Goal: Task Accomplishment & Management: Complete application form

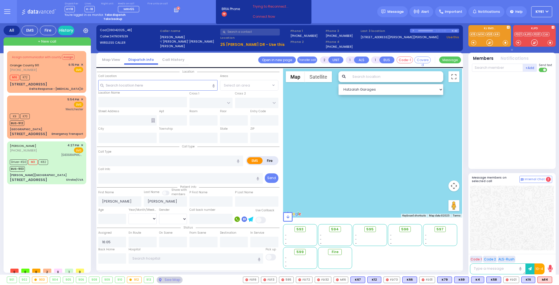
select select
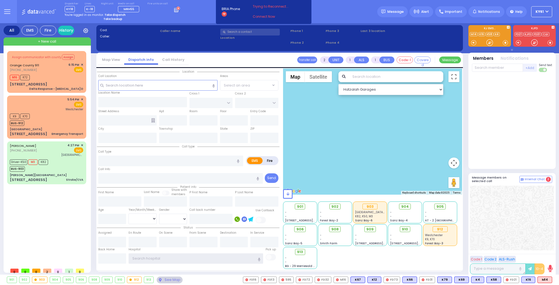
type input "ky61"
click at [109, 15] on strong "Take dispatch" at bounding box center [115, 15] width 21 height 4
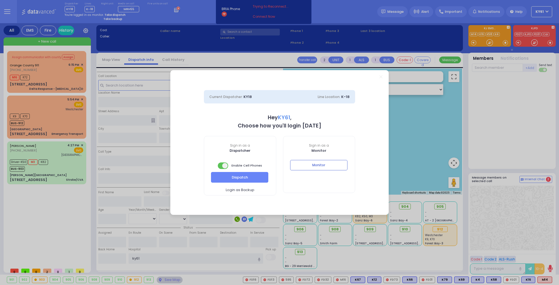
select select "7"
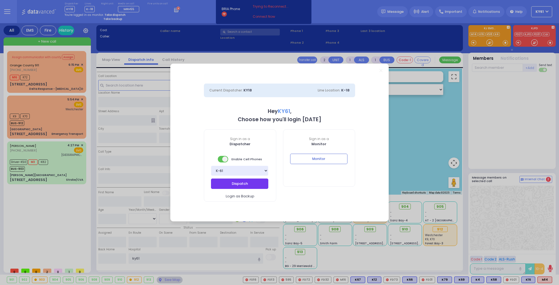
click at [248, 186] on button "Dispatch" at bounding box center [239, 183] width 57 height 10
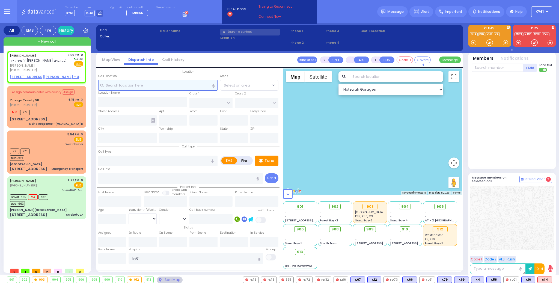
select select
radio input "true"
type input "[PERSON_NAME]"
select select
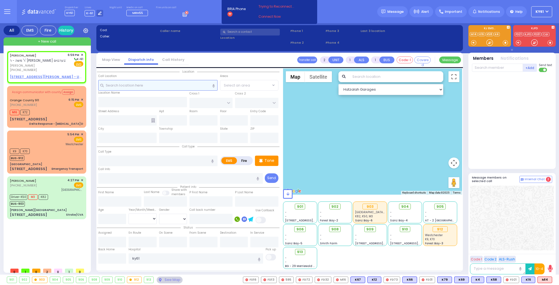
type input "18:59"
select select "Hatzalah Garages"
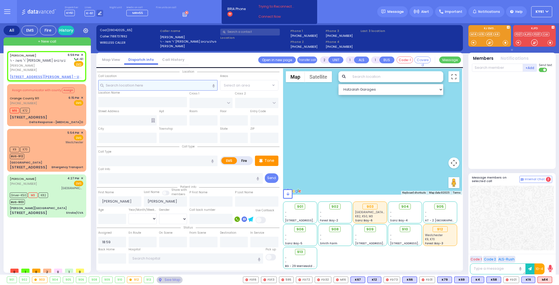
select select
radio input "true"
select select
select select "Hatzalah Garages"
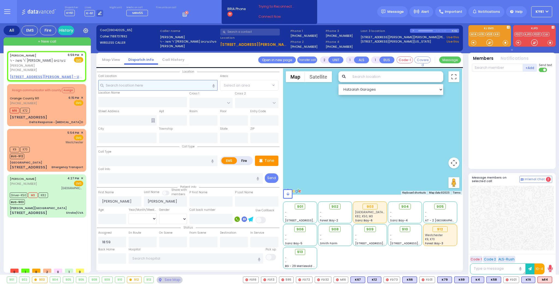
select select
radio input "true"
select select
select select "Hatzalah Garages"
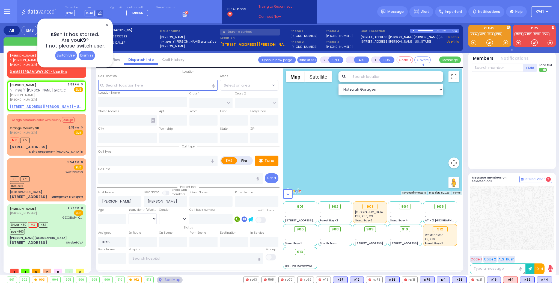
click at [106, 24] on span "✕" at bounding box center [107, 25] width 4 height 6
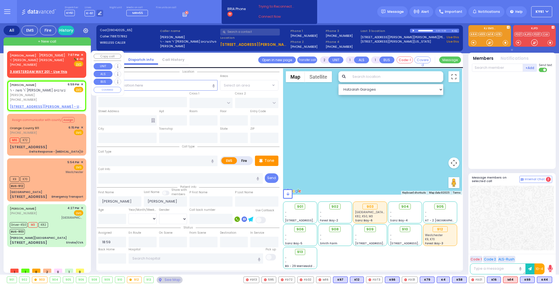
click at [61, 65] on div "[PHONE_NUMBER]" at bounding box center [37, 64] width 55 height 5
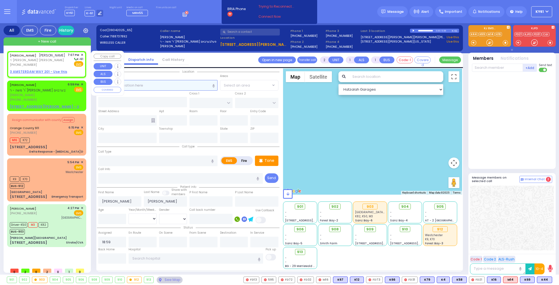
select select
radio input "true"
type input "SHIMON"
type input "[PERSON_NAME]"
select select
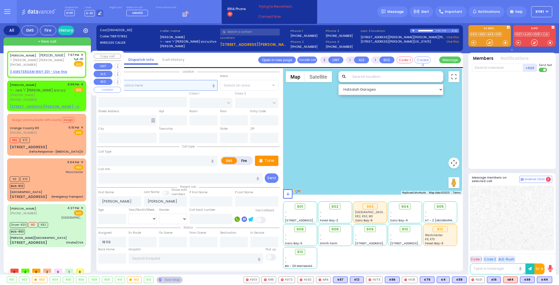
type input "19:07"
select select "Hatzalah Garages"
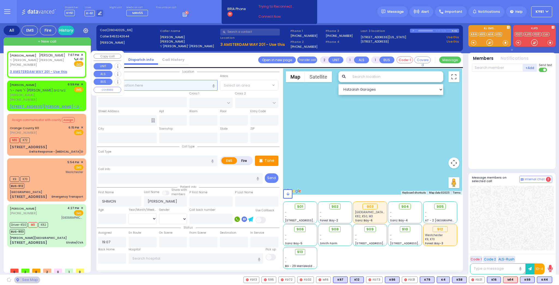
select select
radio input "true"
select select
select select "Hatzalah Garages"
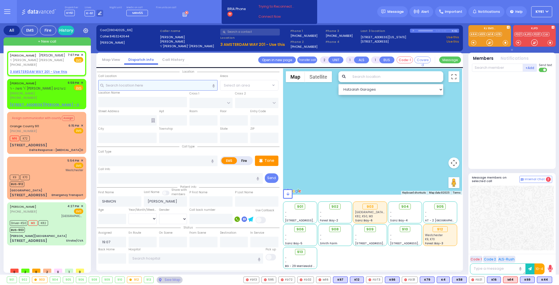
select select
radio input "true"
select select
select select "Hatzalah Garages"
click at [29, 66] on span "[PHONE_NUMBER]" at bounding box center [23, 64] width 27 height 4
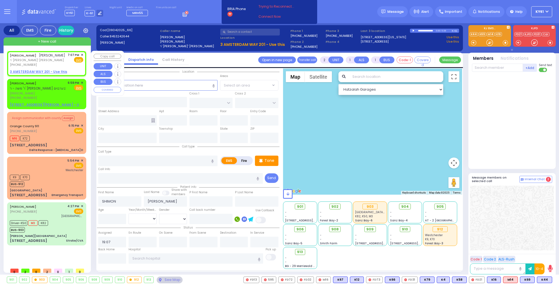
select select
radio input "true"
select select
select select "Hatzalah Garages"
click at [34, 71] on u "3 AMSTERDAM WAY 201 - Use this" at bounding box center [38, 71] width 57 height 5
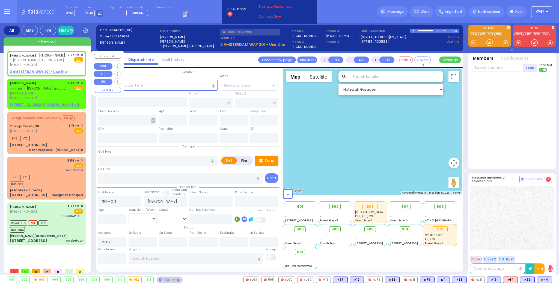
select select
radio input "true"
select select
select select "Hatzalah Garages"
select select
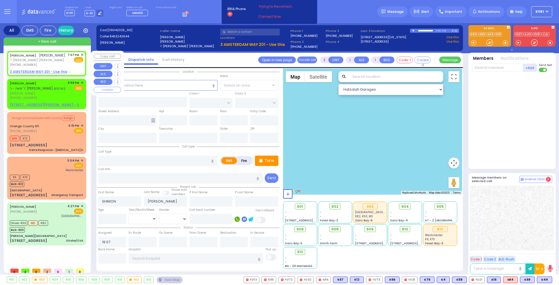
radio input "true"
select select
select select "Hatzalah Garages"
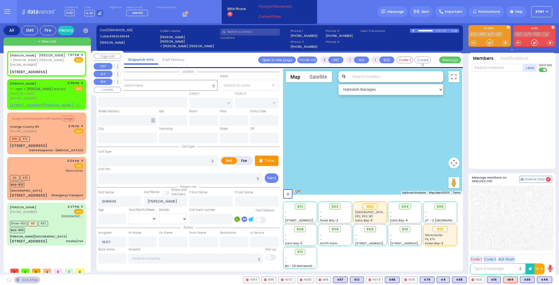
type input "AMSTERDAM WAY"
type input "[GEOGRAPHIC_DATA]"
type input "[STREET_ADDRESS]"
type input "201"
type input "Monroe"
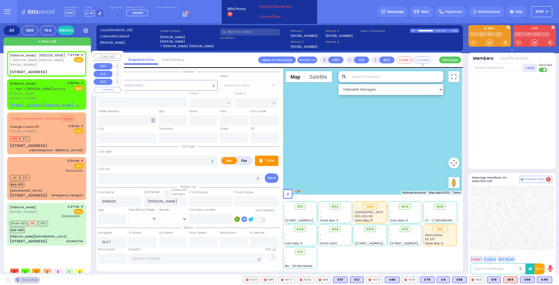
type input "[US_STATE]"
type input "10950"
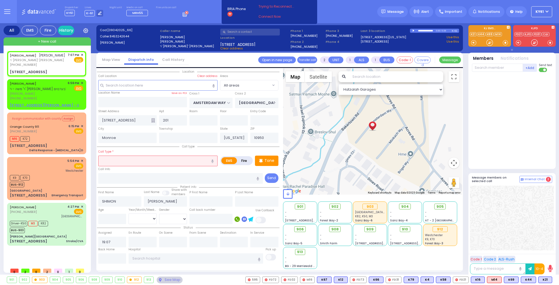
drag, startPoint x: 170, startPoint y: 159, endPoint x: 174, endPoint y: 159, distance: 3.6
click at [171, 159] on input "text" at bounding box center [157, 161] width 119 height 10
type input "baby fell"
select select
radio input "true"
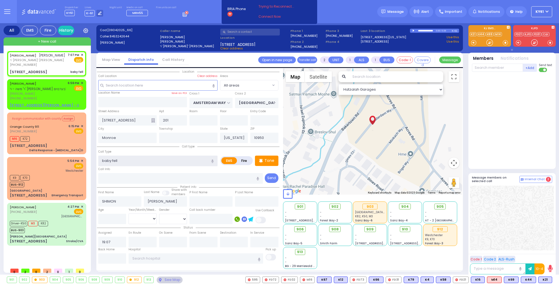
select select
select select "Hatzalah Garages"
click at [104, 160] on input "baby fell" at bounding box center [157, 161] width 119 height 10
type input "Baby fell"
click at [261, 157] on icon at bounding box center [261, 160] width 4 height 7
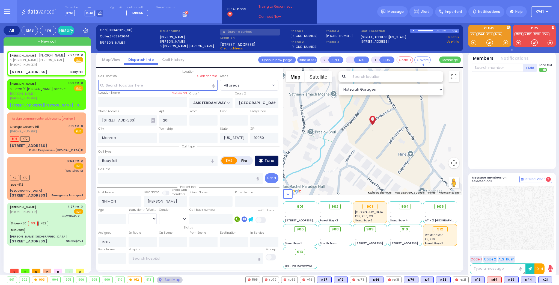
select select
radio input "true"
select select
select select "Hatzalah Garages"
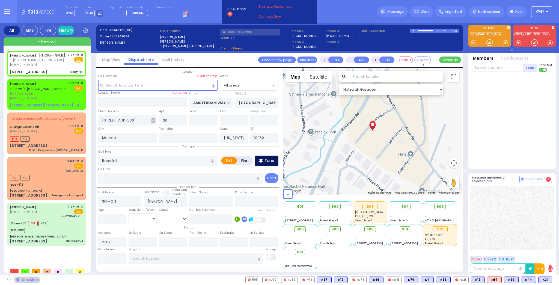
select select
radio input "true"
select select
select select "Hatzalah Garages"
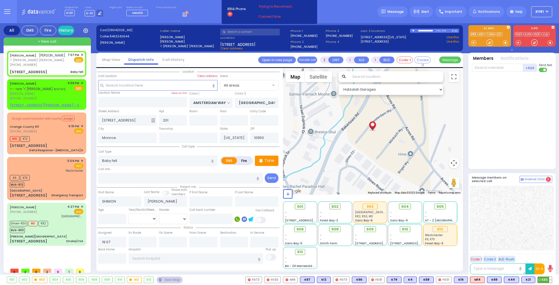
click at [545, 279] on span "K85" at bounding box center [545, 280] width 14 height 6
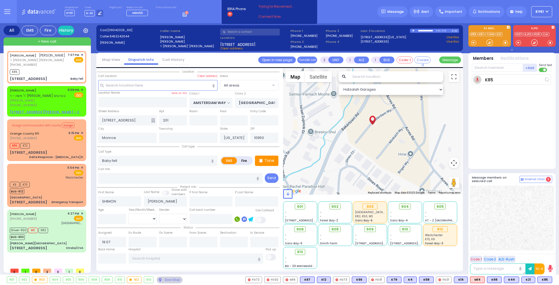
select select
radio input "true"
select select
type input "19:08"
select select "Hatzalah Garages"
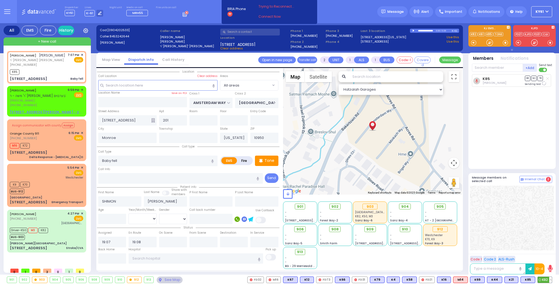
click at [543, 279] on span "K82" at bounding box center [545, 280] width 14 height 6
select select
radio input "true"
select select
select select "Hatzalah Garages"
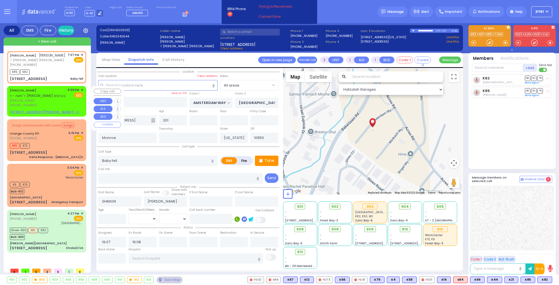
click at [82, 88] on span "✕" at bounding box center [82, 90] width 2 height 5
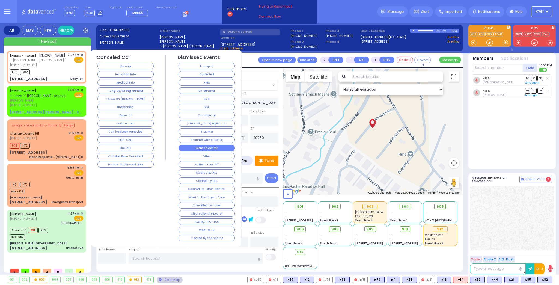
click at [228, 145] on button "Went to doctor" at bounding box center [206, 148] width 56 height 7
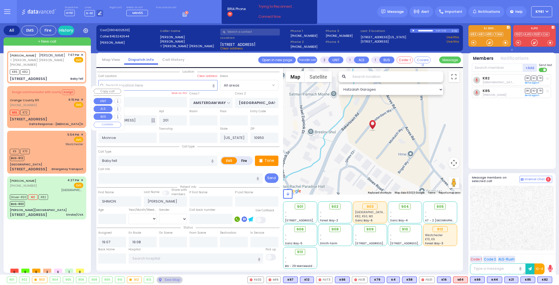
click at [55, 102] on div "Orange County 911 [PHONE_NUMBER] 6:15 PM ✕ EMS" at bounding box center [46, 102] width 73 height 10
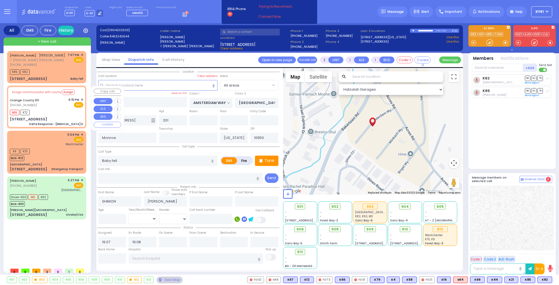
type input "6"
select select
type input "Delta Response - [MEDICAL_DATA] D"
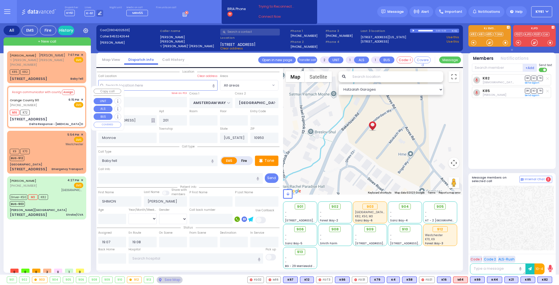
radio input "true"
type input "Nature: : Delta Response - [MEDICAL_DATA] D Address: : [STREET_ADDRESS][GEOGRAP…"
select select
type input "18:16"
select select "Hatzalah Garages"
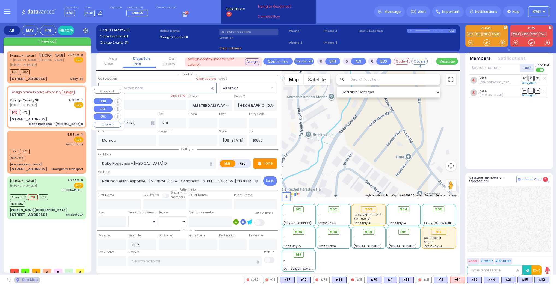
type input "[STREET_ADDRESS]"
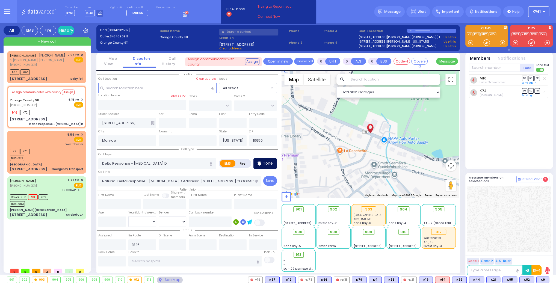
click at [266, 162] on p "Tone" at bounding box center [268, 163] width 10 height 6
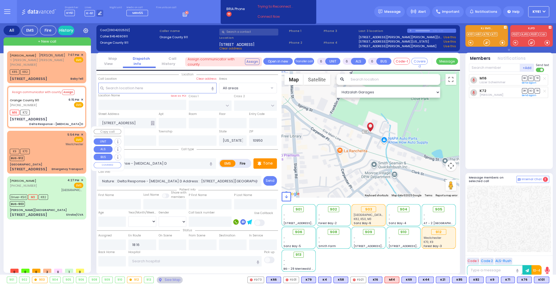
click at [56, 147] on div "K9 K70 BUS-912" at bounding box center [46, 154] width 73 height 14
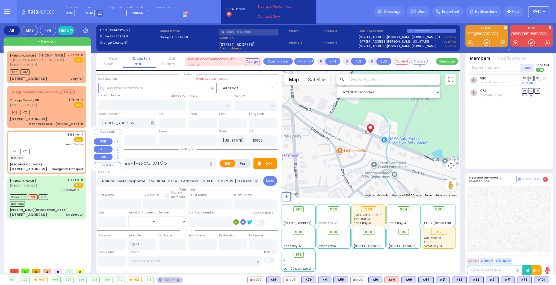
type input "1"
select select
type input "Emergency Transport"
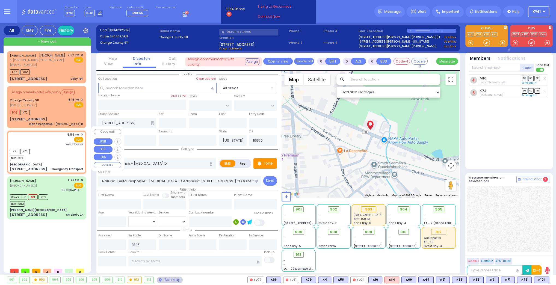
radio input "true"
select select
type input "17:54"
type input "17:55"
type input "[GEOGRAPHIC_DATA]-[PERSON_NAME][GEOGRAPHIC_DATA]"
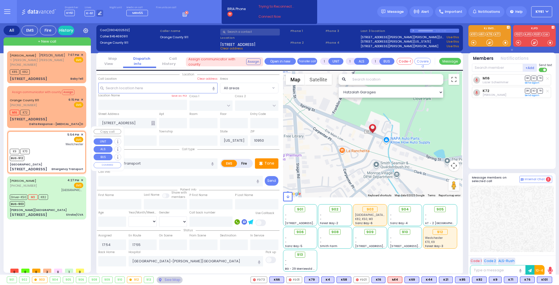
select select "Hatzalah Garages"
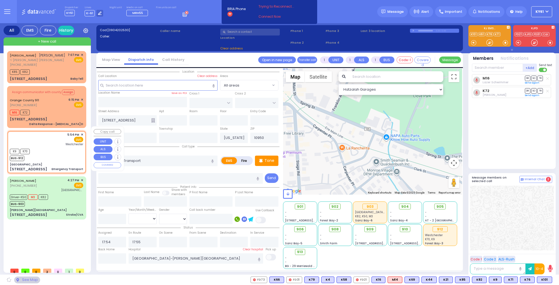
type input "[GEOGRAPHIC_DATA]"
type input "[PERSON_NAME] ST"
type input "[US_STATE][GEOGRAPHIC_DATA]"
type input "[STREET_ADDRESS]"
type input "Port Jervis"
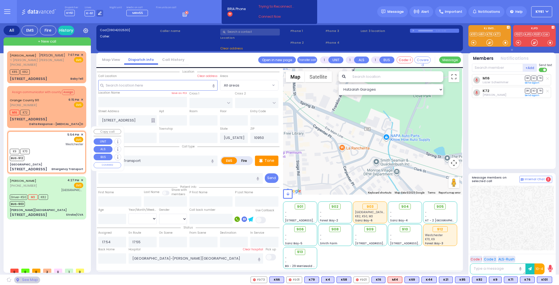
type input "12771"
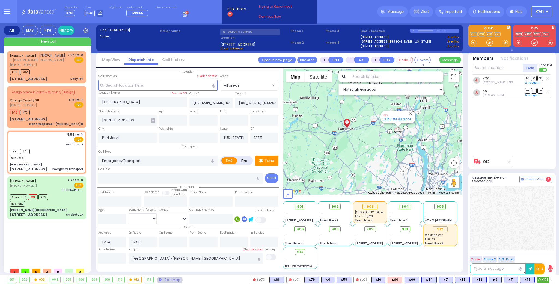
click at [544, 278] on span "K101" at bounding box center [544, 280] width 15 height 6
select select
radio input "true"
select select
select select "Hatzalah Garages"
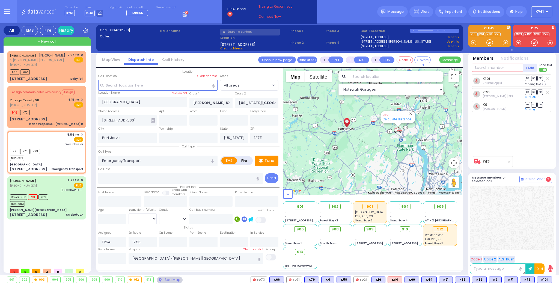
click at [497, 68] on input "text" at bounding box center [497, 68] width 51 height 8
type input "m3"
click at [500, 77] on div "Medic3" at bounding box center [489, 78] width 27 height 5
select select
radio input "true"
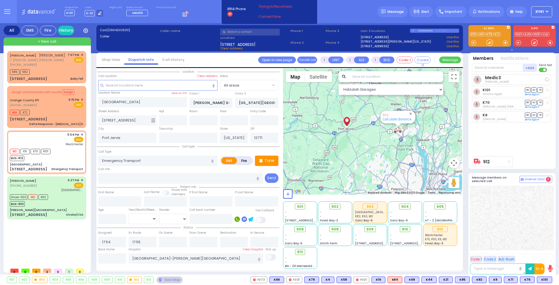
select select
select select "Hatzalah Garages"
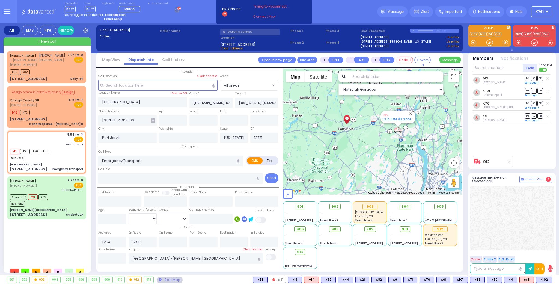
select select
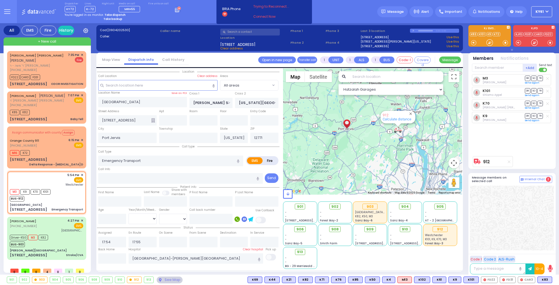
type input "6"
select select
radio input "true"
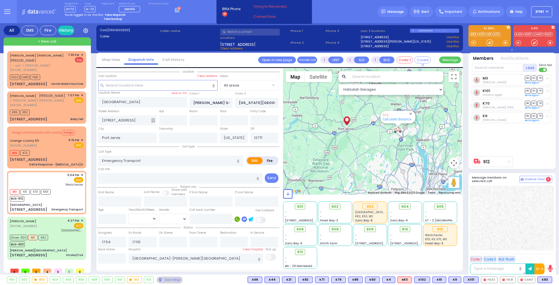
type input "Unknown"
select select "Year"
select select "Hatzalah Garages"
select select
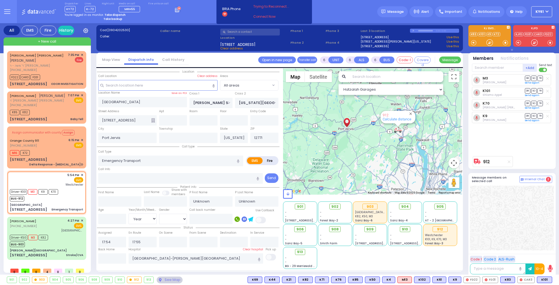
radio input "true"
select select "Year"
type input "18:46"
type input "19:10"
select select "Hatzalah Garages"
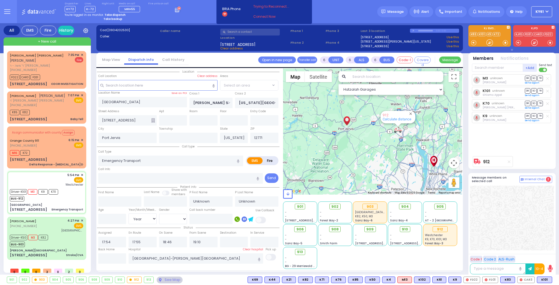
radio input "true"
select select "Year"
select select "All areas"
select select "Hatzalah Garages"
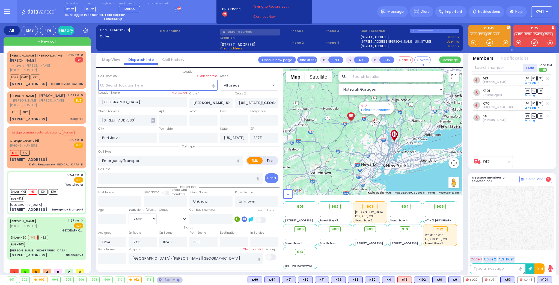
select select
radio input "true"
type input "William"
type input "Houldcroft"
type input "66"
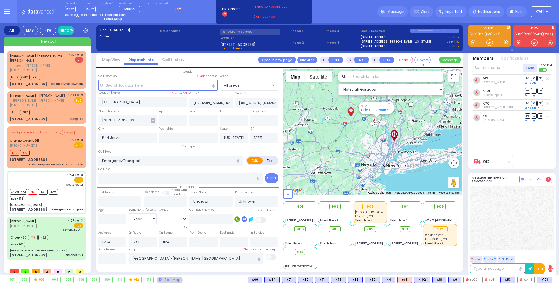
select select "Year"
select select "[DEMOGRAPHIC_DATA]"
select select "Hatzalah Garages"
